Goal: Information Seeking & Learning: Learn about a topic

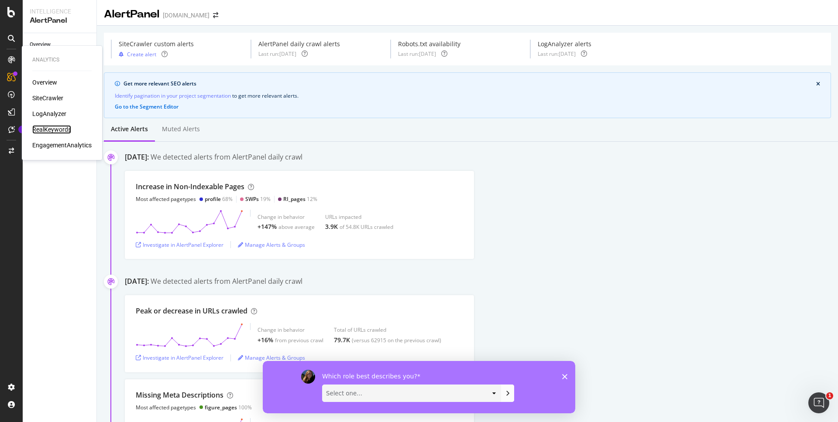
click at [65, 128] on div "RealKeywords" at bounding box center [51, 129] width 39 height 9
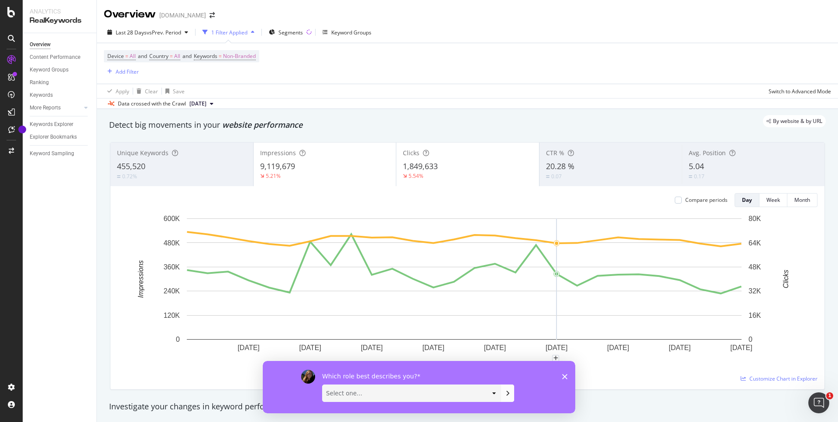
click at [566, 379] on polygon "Close survey" at bounding box center [564, 376] width 5 height 5
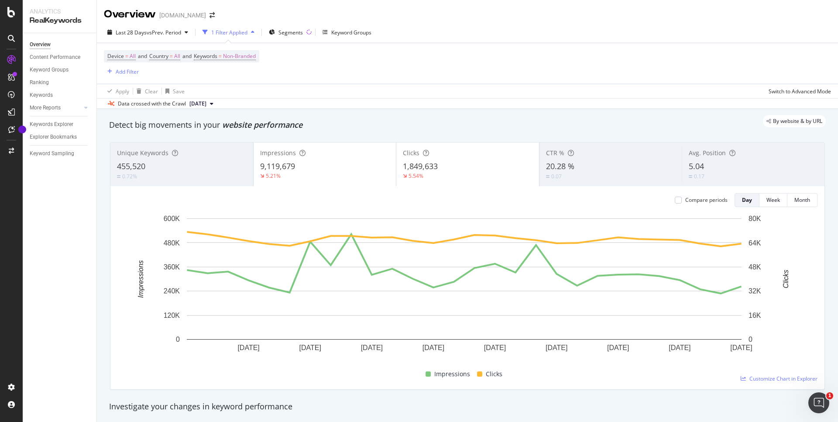
click at [234, 32] on div "1 Filter Applied" at bounding box center [229, 32] width 36 height 7
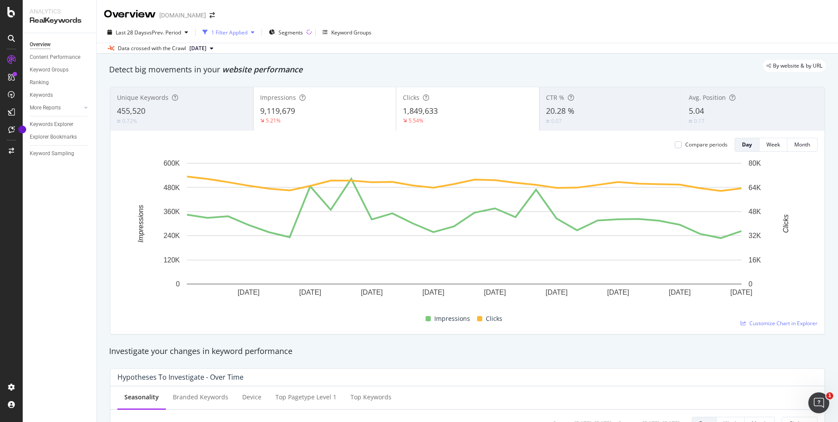
click at [234, 32] on div "1 Filter Applied" at bounding box center [229, 32] width 36 height 7
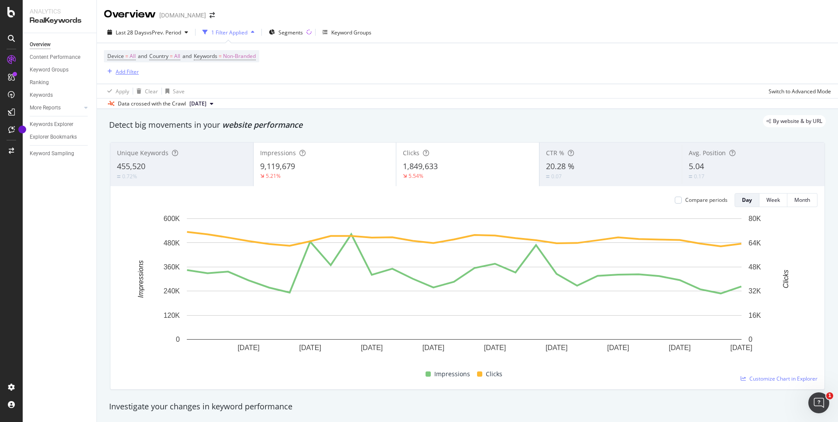
click at [113, 73] on div "button" at bounding box center [110, 71] width 12 height 5
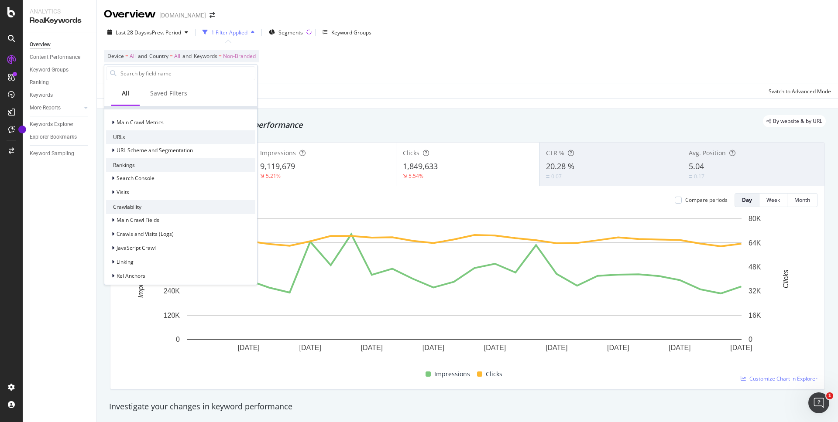
scroll to position [219, 0]
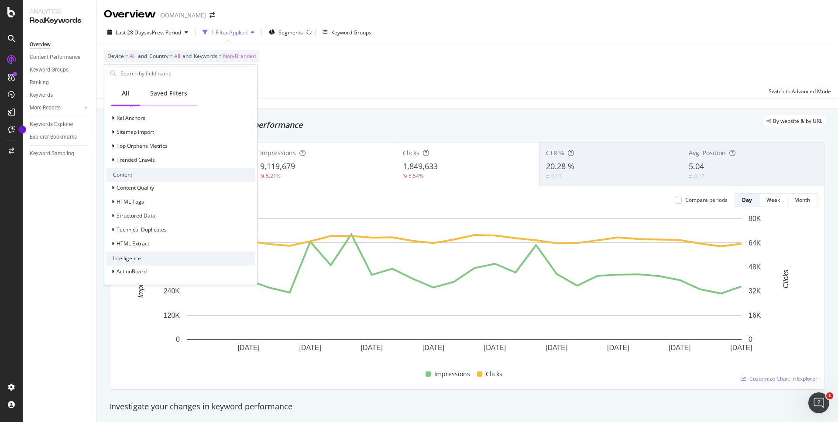
click at [176, 94] on div "Saved Filters" at bounding box center [168, 93] width 37 height 9
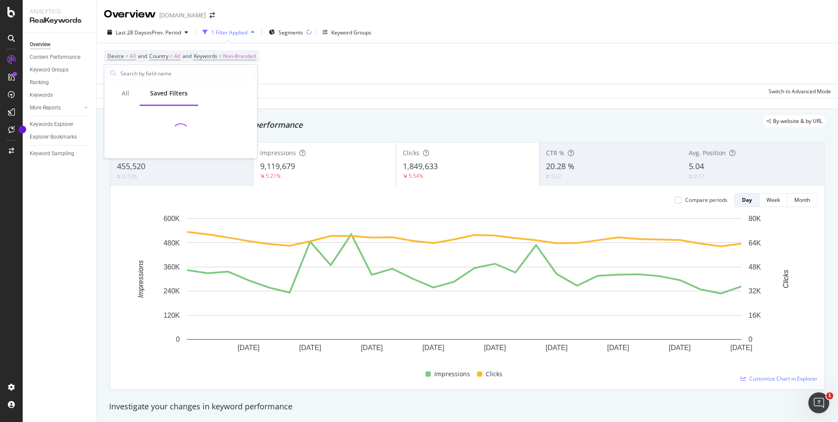
scroll to position [0, 0]
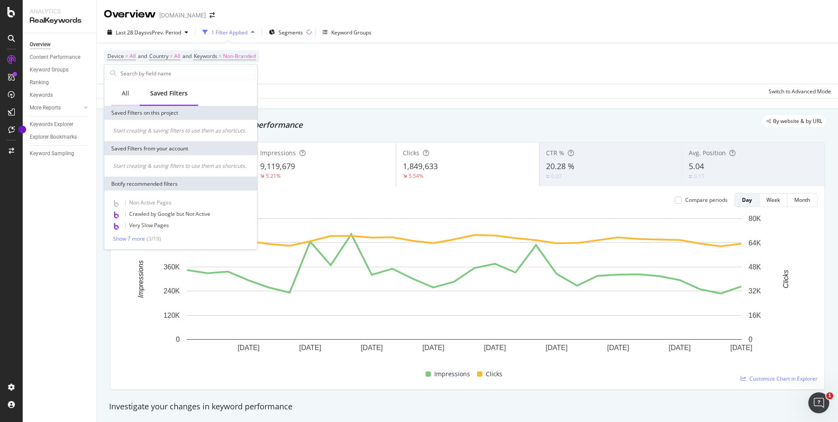
click at [119, 89] on div "All" at bounding box center [125, 94] width 28 height 24
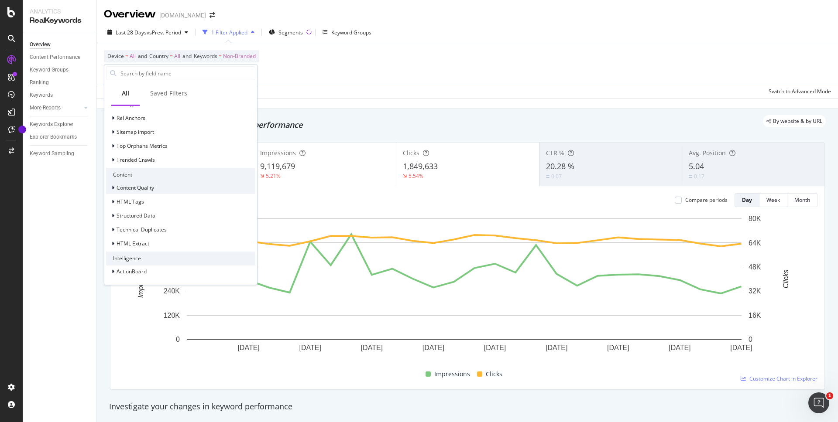
scroll to position [38, 0]
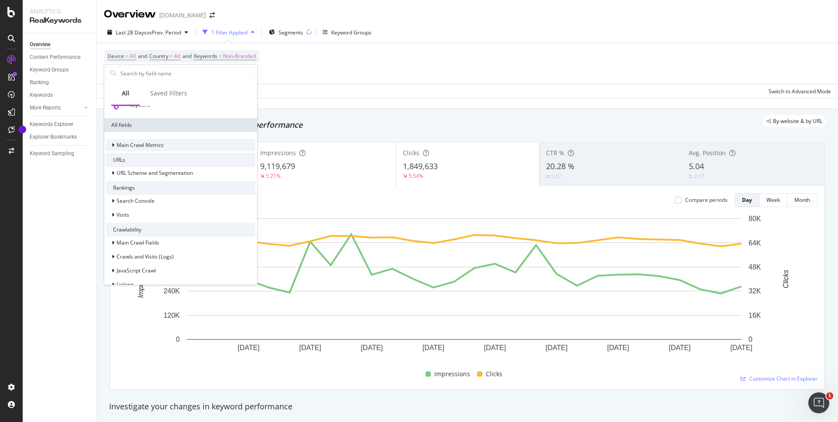
click at [115, 144] on div at bounding box center [113, 145] width 5 height 9
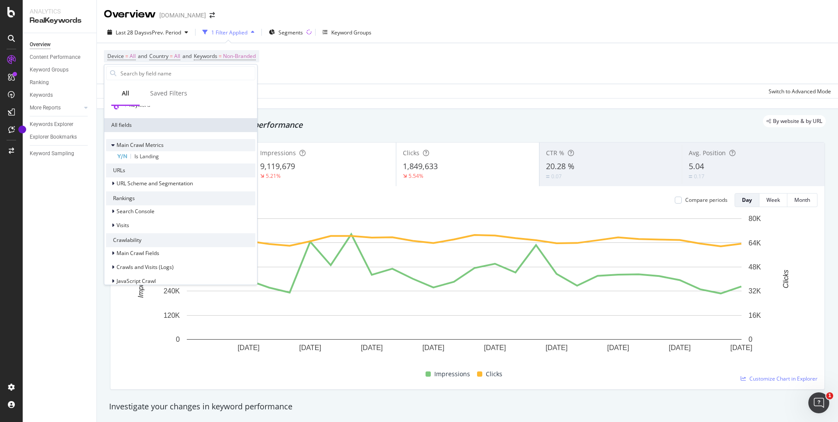
click at [114, 144] on icon at bounding box center [112, 145] width 3 height 5
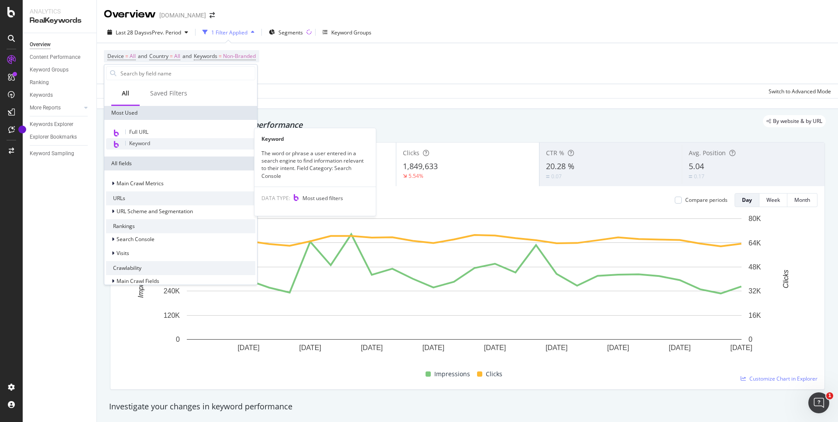
scroll to position [122, 0]
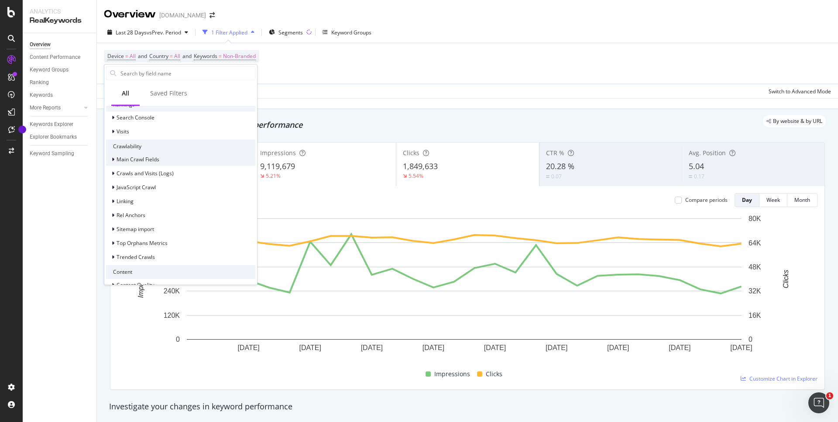
click at [111, 160] on div at bounding box center [113, 159] width 5 height 9
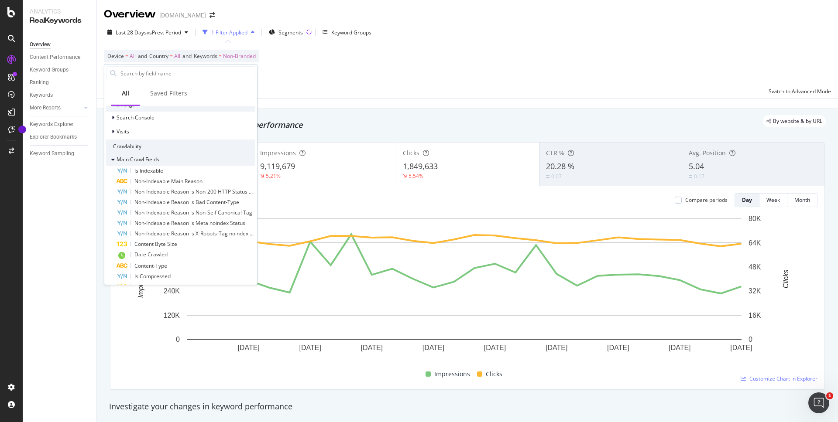
click at [111, 160] on icon at bounding box center [112, 159] width 3 height 5
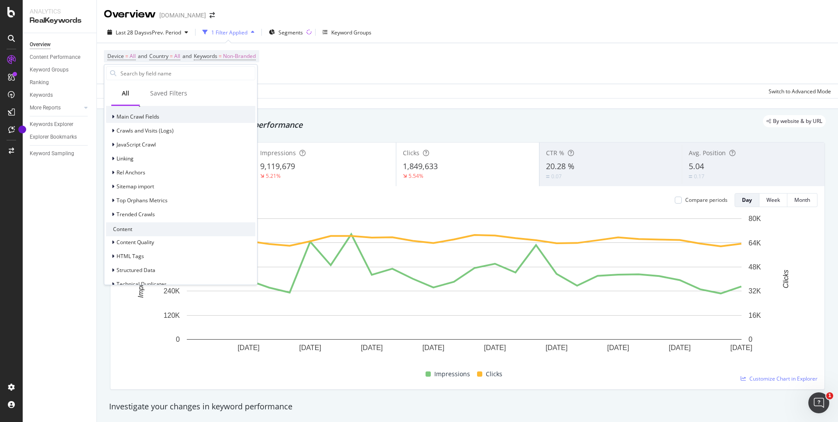
scroll to position [219, 0]
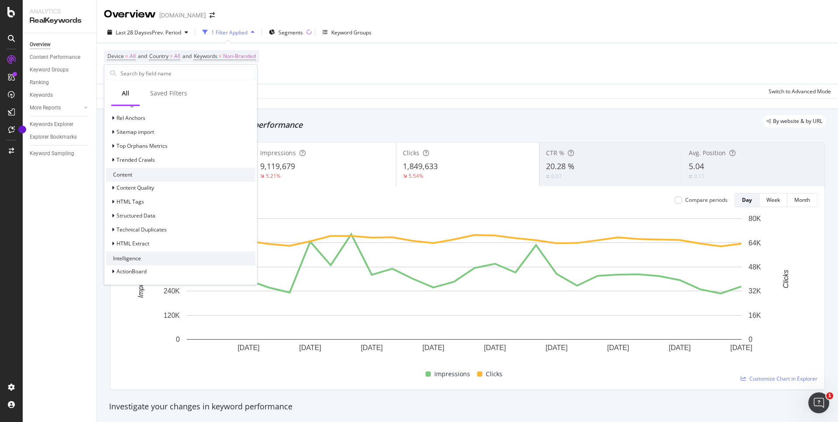
click at [398, 97] on div "Apply Clear Save Switch to Advanced Mode" at bounding box center [467, 91] width 741 height 14
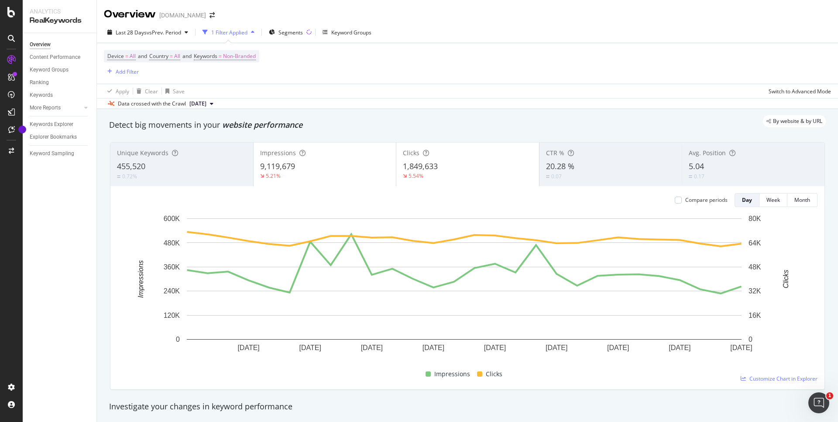
scroll to position [212, 0]
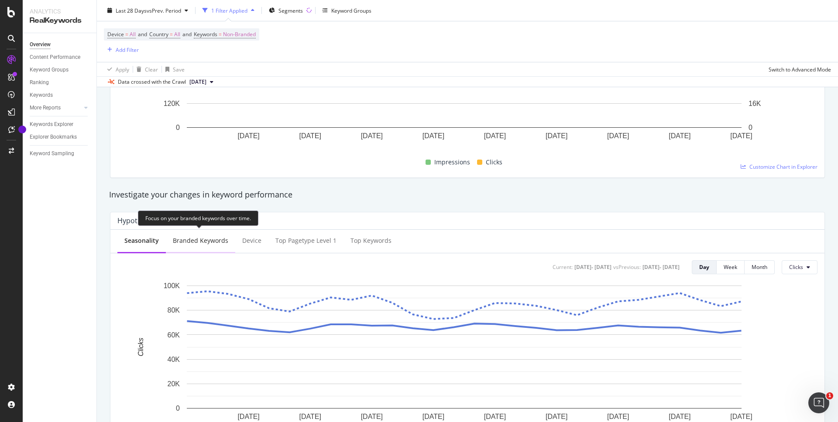
click at [203, 239] on div "Branded Keywords" at bounding box center [200, 241] width 55 height 9
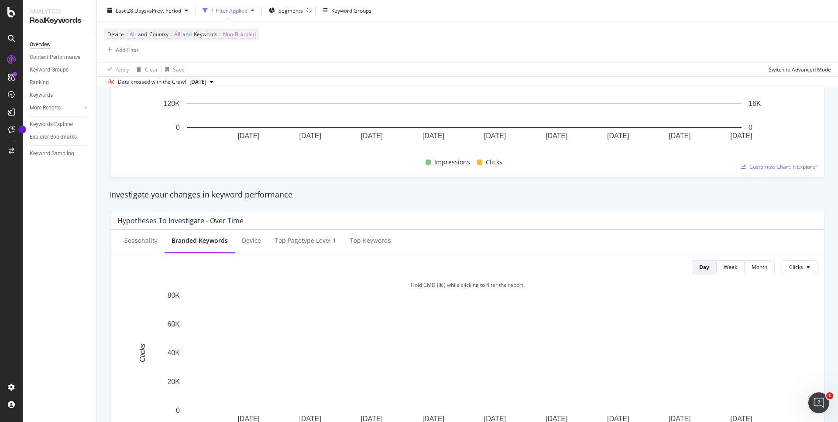
scroll to position [309, 0]
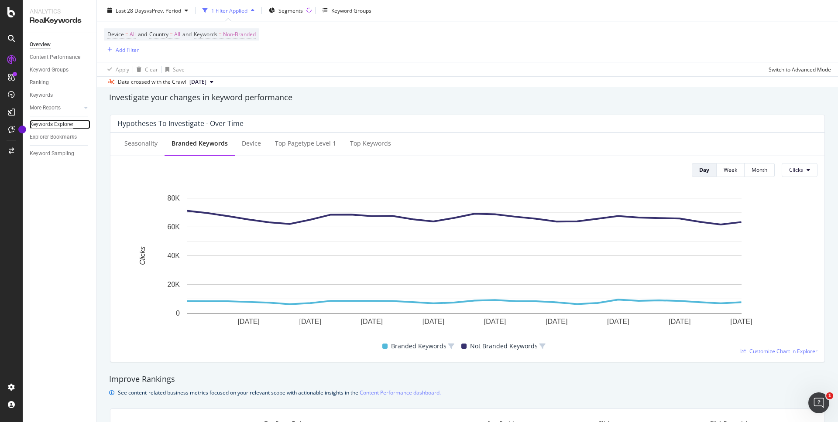
click at [62, 127] on div "Keywords Explorer" at bounding box center [52, 124] width 44 height 9
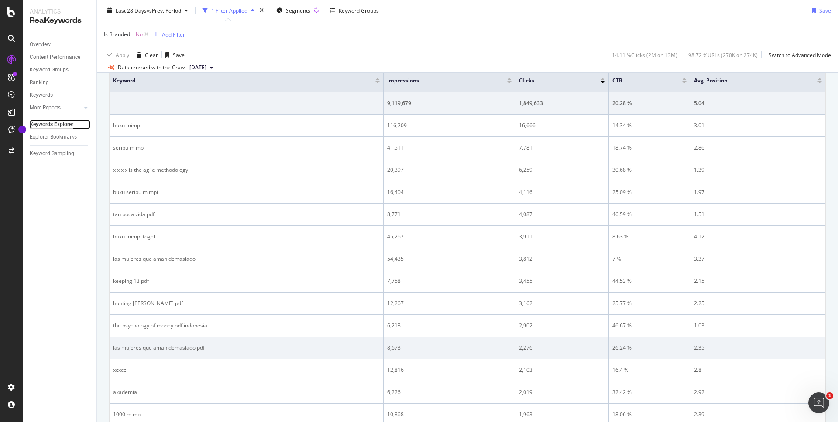
scroll to position [383, 0]
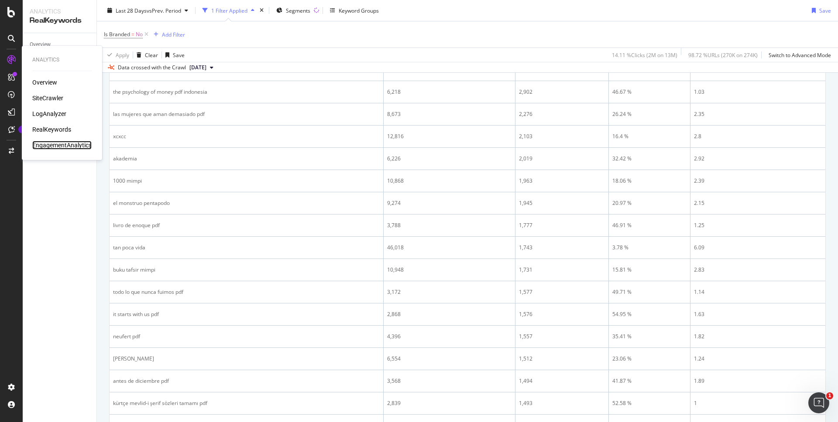
click at [64, 146] on div "EngagementAnalytics" at bounding box center [61, 145] width 59 height 9
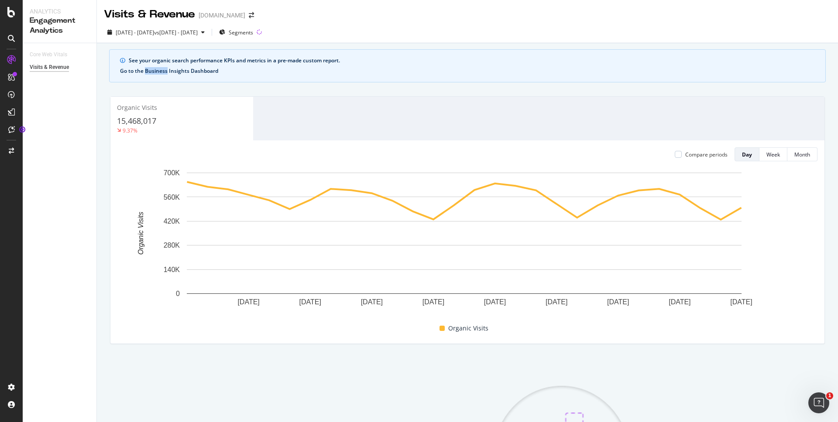
click at [155, 70] on button "Go to the Business Insights Dashboard" at bounding box center [169, 71] width 98 height 6
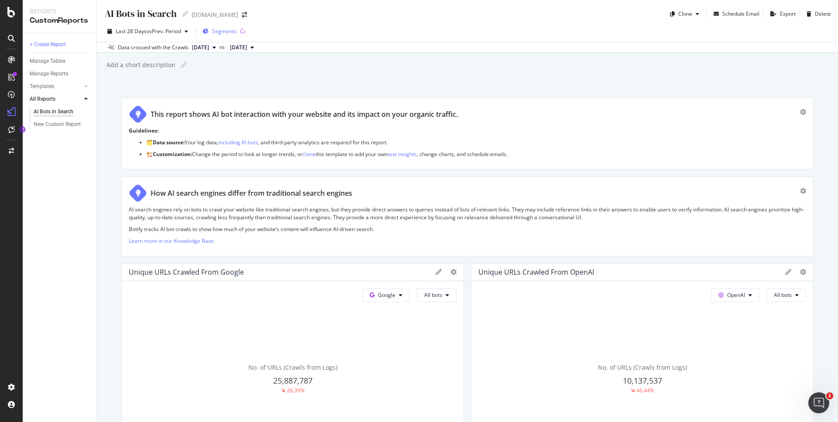
click at [204, 32] on button "Segments" at bounding box center [219, 31] width 41 height 14
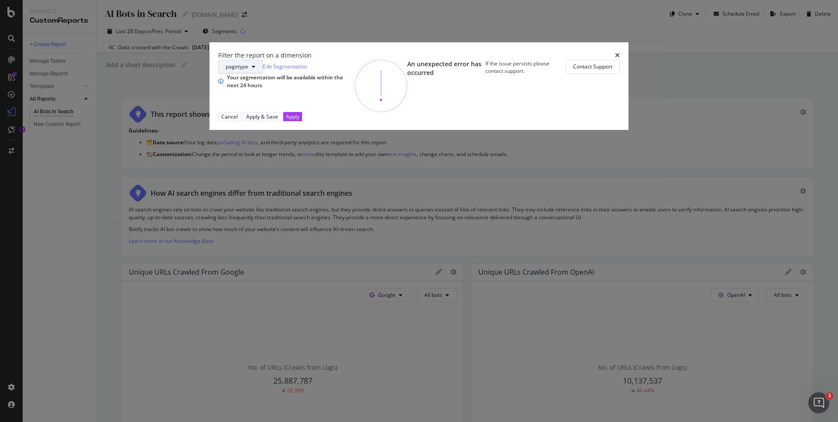
click at [263, 74] on button "pagetype" at bounding box center [240, 67] width 45 height 14
click at [355, 74] on div "pagetype Edit Segmentation" at bounding box center [286, 67] width 137 height 14
click at [615, 58] on icon "times" at bounding box center [617, 55] width 5 height 6
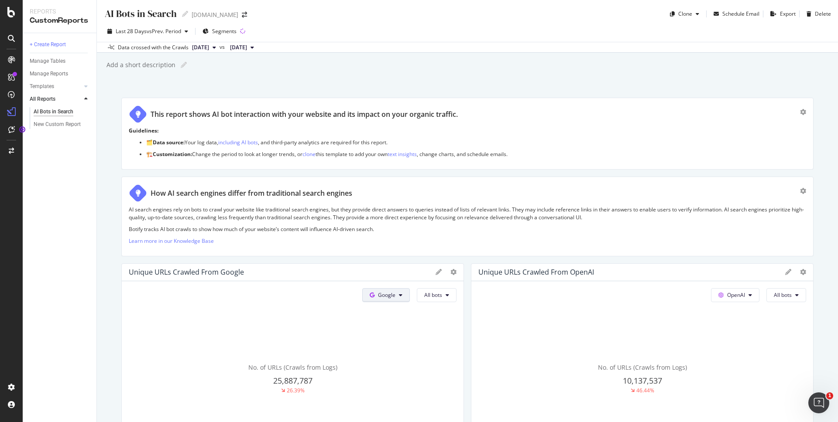
click at [384, 291] on button "Google" at bounding box center [386, 295] width 48 height 14
click at [392, 342] on span "OpenAI" at bounding box center [397, 345] width 32 height 8
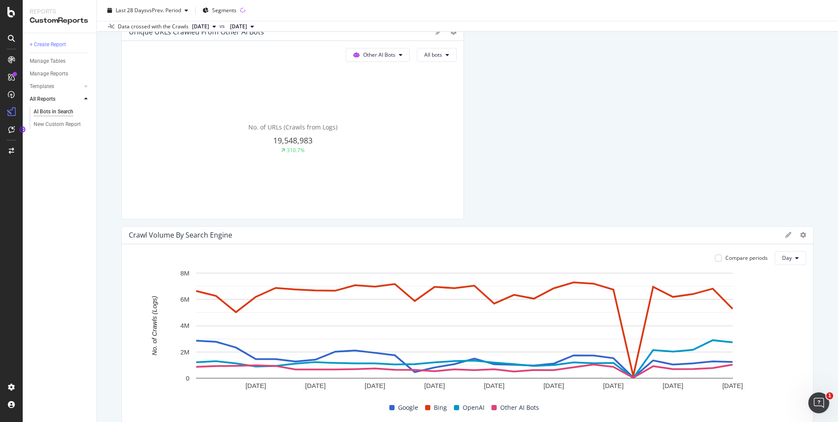
scroll to position [281, 0]
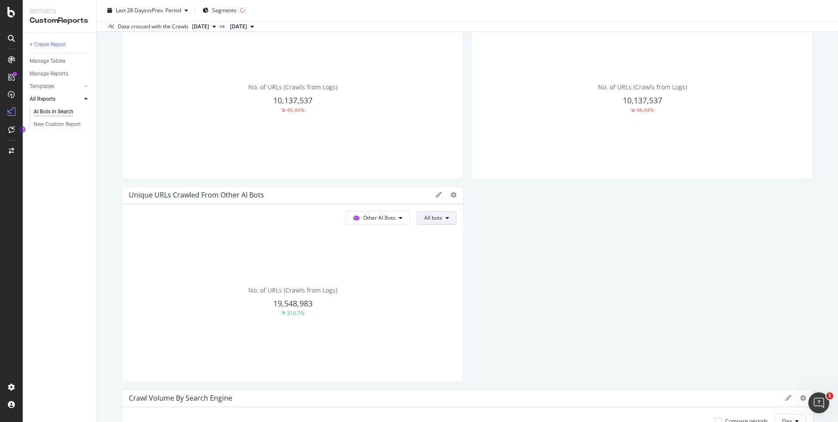
click at [427, 22] on button "All bots" at bounding box center [437, 15] width 40 height 14
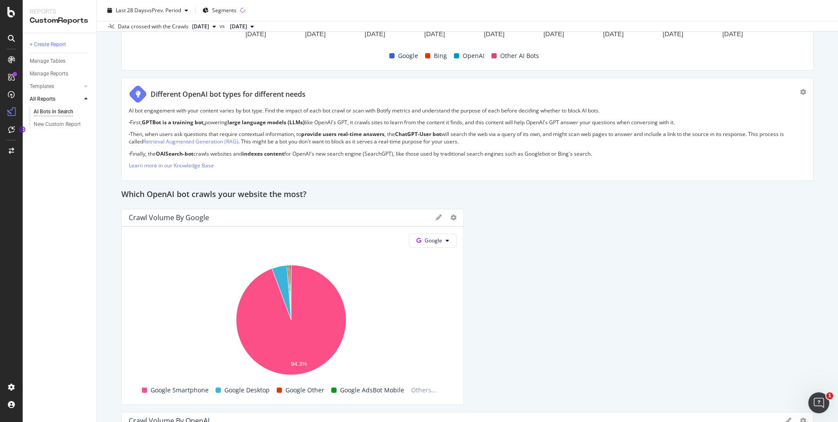
scroll to position [874, 0]
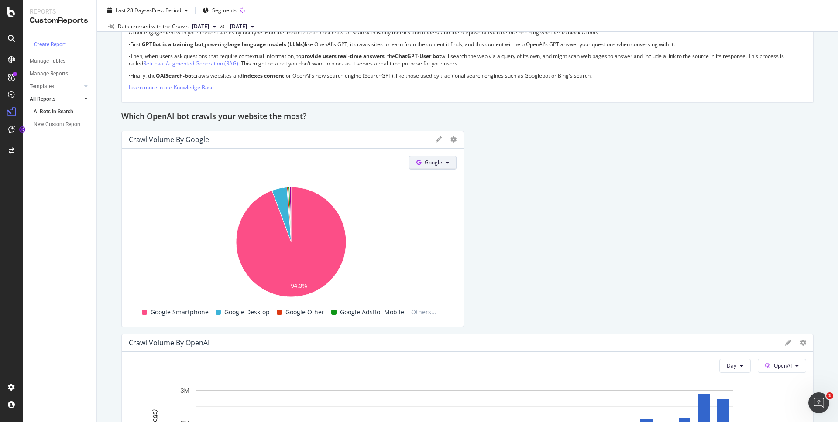
click at [435, 163] on span "Google" at bounding box center [433, 162] width 17 height 7
click at [438, 207] on div "OpenAI" at bounding box center [436, 212] width 60 height 13
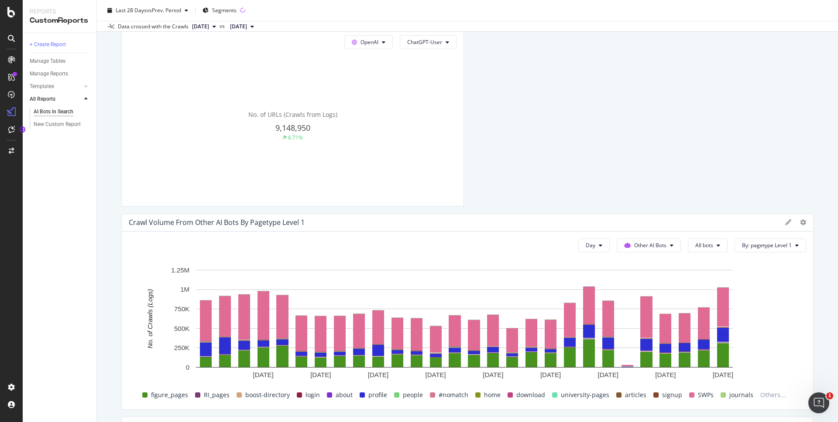
scroll to position [1512, 0]
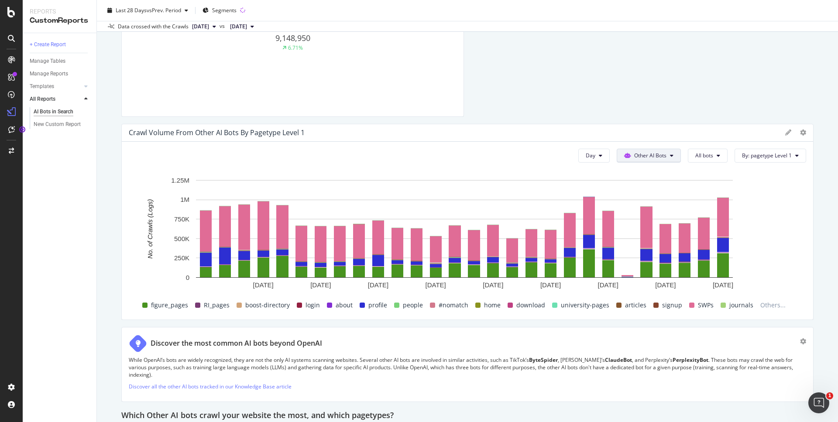
click at [658, 158] on span "Other AI Bots" at bounding box center [650, 155] width 32 height 7
click at [649, 203] on span "OpenAI" at bounding box center [649, 206] width 34 height 8
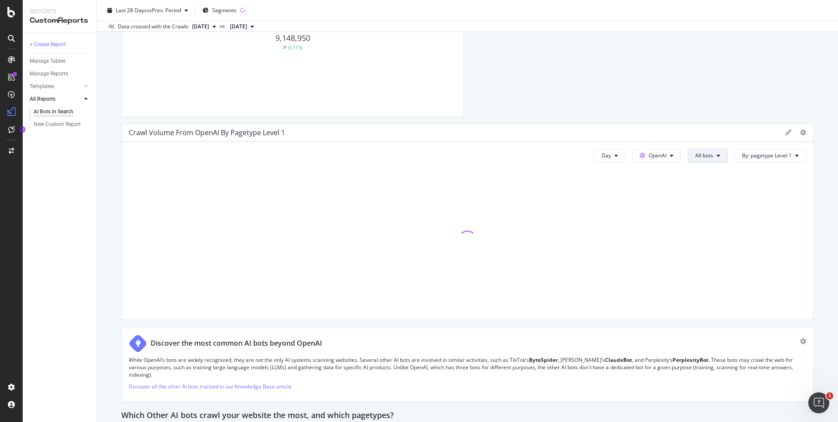
click at [699, 158] on span "All bots" at bounding box center [704, 155] width 18 height 7
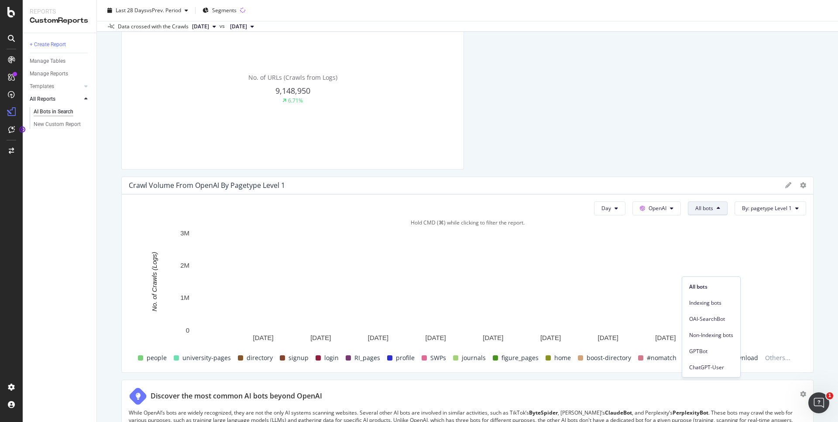
scroll to position [1508, 0]
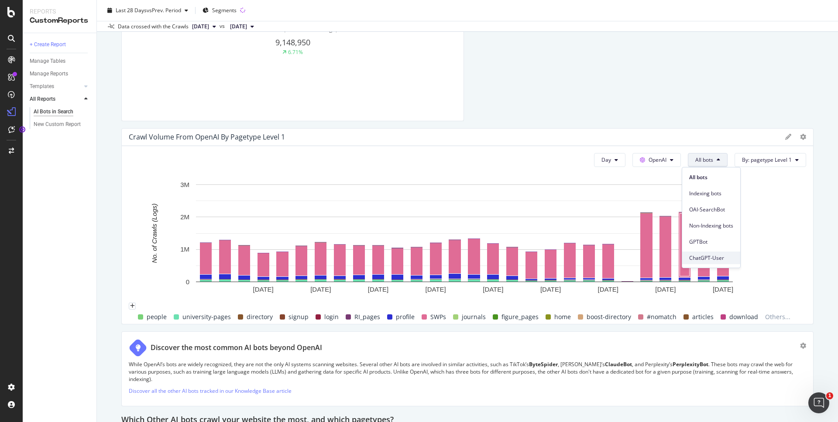
click at [721, 258] on span "ChatGPT-User" at bounding box center [711, 258] width 44 height 8
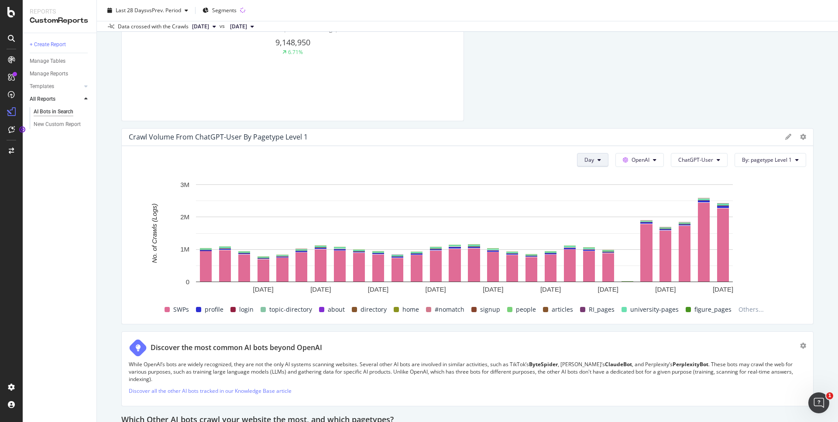
click at [600, 162] on button "Day" at bounding box center [592, 160] width 31 height 14
click at [590, 191] on span "Week" at bounding box center [587, 194] width 16 height 8
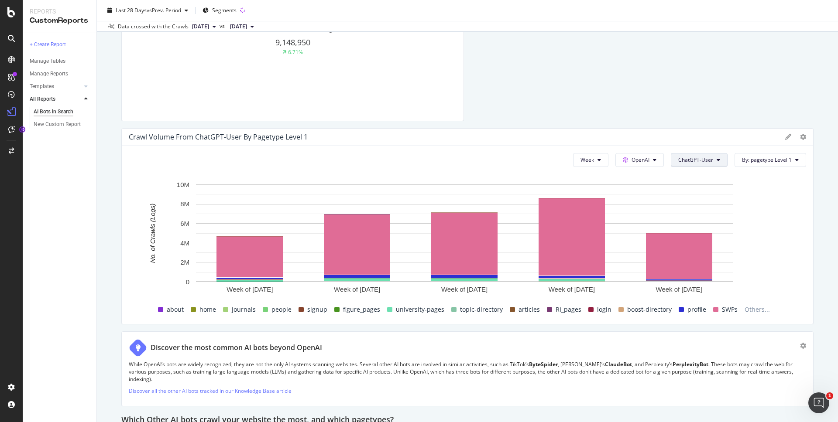
click at [687, 154] on button "ChatGPT-User" at bounding box center [699, 160] width 57 height 14
click at [699, 212] on span "OAI-SearchBot" at bounding box center [695, 210] width 44 height 8
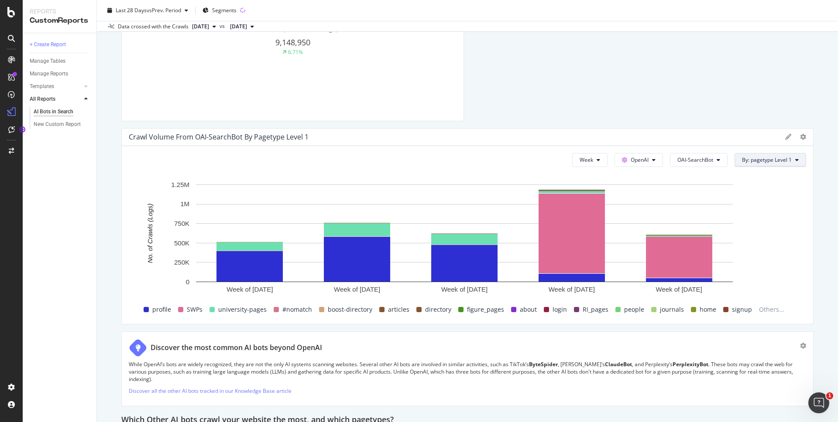
click at [758, 166] on button "By: pagetype Level 1" at bounding box center [770, 160] width 72 height 14
click at [761, 192] on div "Select a Segment" at bounding box center [745, 191] width 108 height 14
click at [758, 196] on span "Segments" at bounding box center [746, 192] width 24 height 7
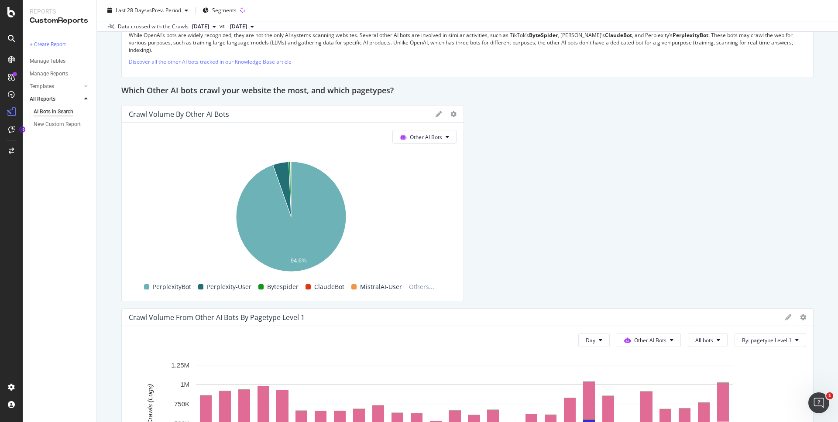
scroll to position [1994, 0]
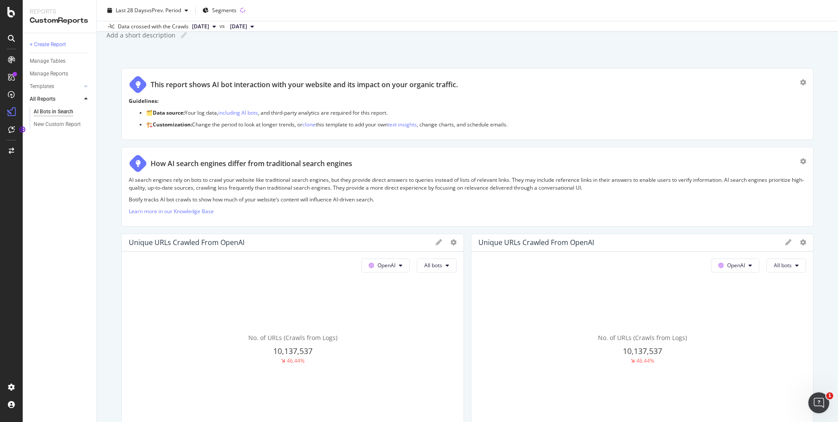
scroll to position [0, 0]
